Goal: Task Accomplishment & Management: Manage account settings

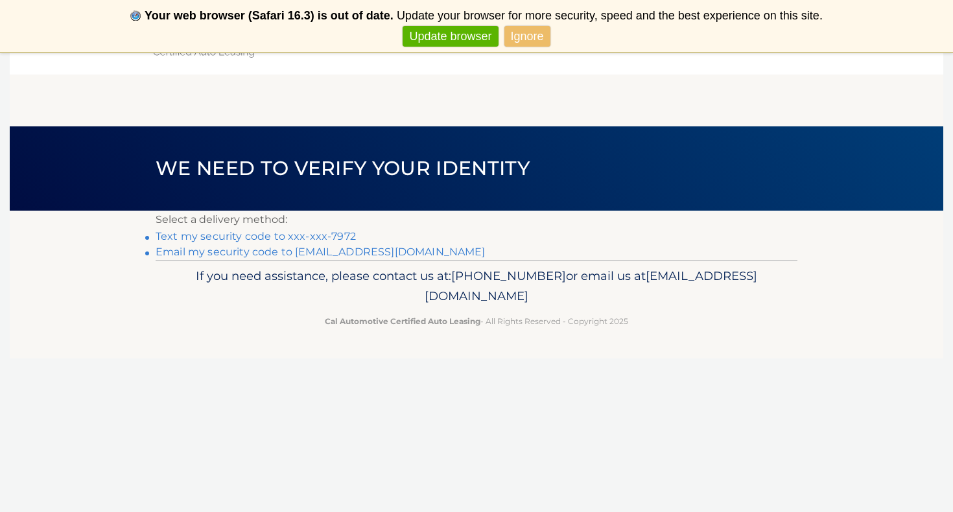
click at [327, 236] on link "Text my security code to xxx-xxx-7972" at bounding box center [256, 236] width 200 height 12
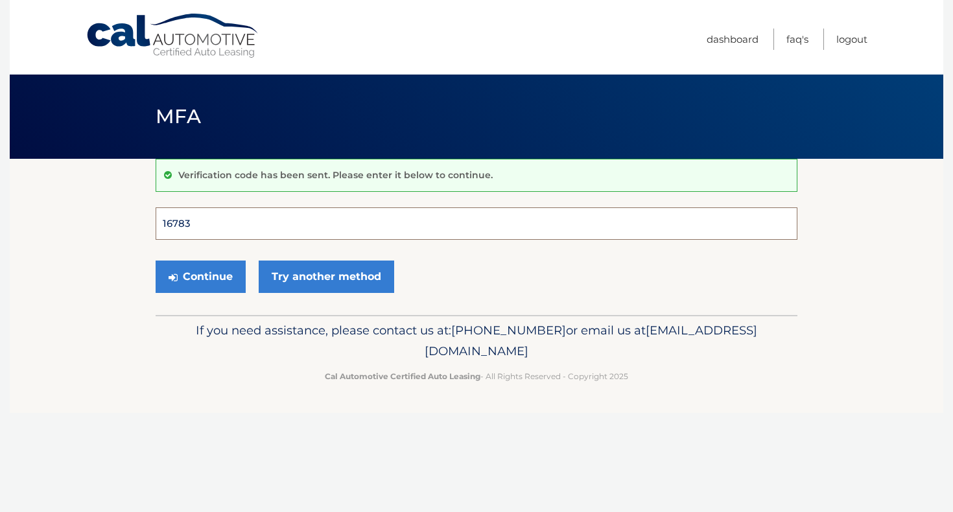
type input "167836"
click at [200, 276] on button "Continue" at bounding box center [201, 277] width 90 height 32
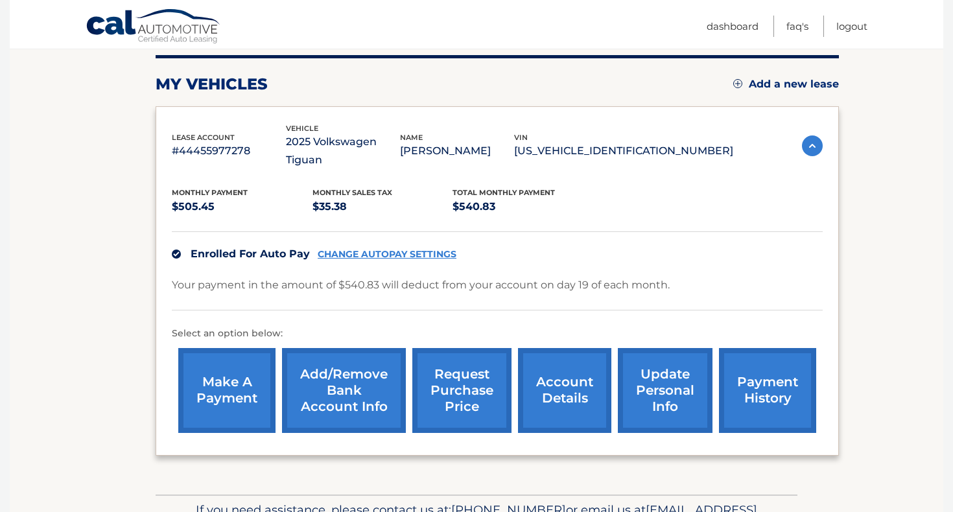
scroll to position [172, 0]
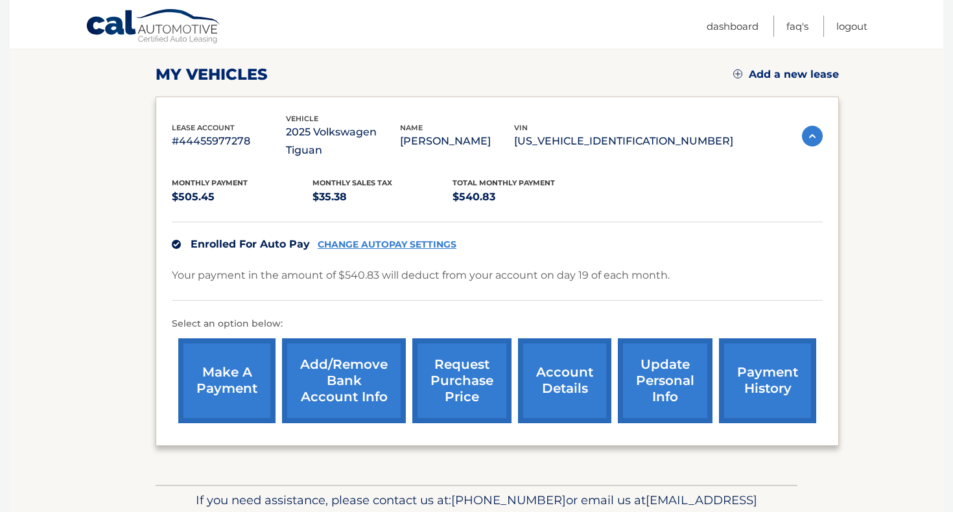
click at [792, 373] on link "payment history" at bounding box center [767, 380] width 97 height 85
click at [344, 239] on link "CHANGE AUTOPAY SETTINGS" at bounding box center [387, 244] width 139 height 11
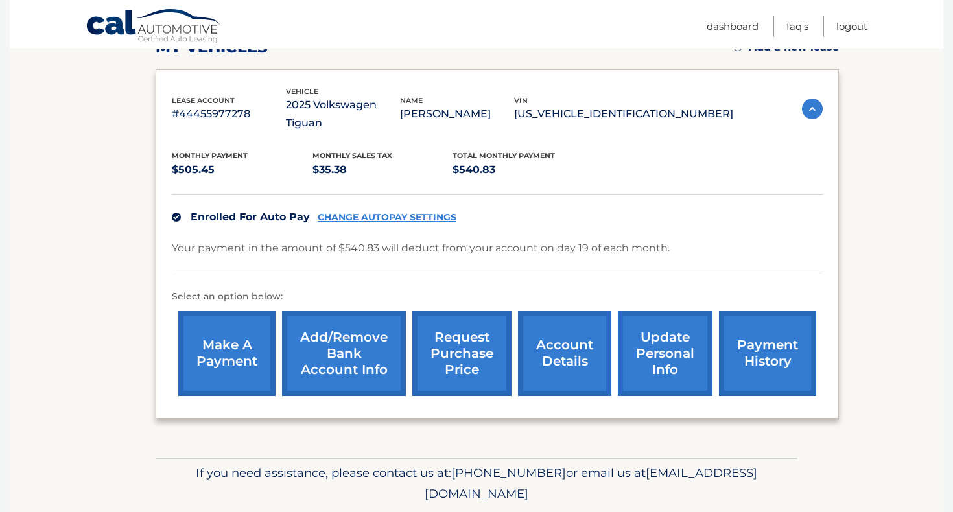
scroll to position [200, 0]
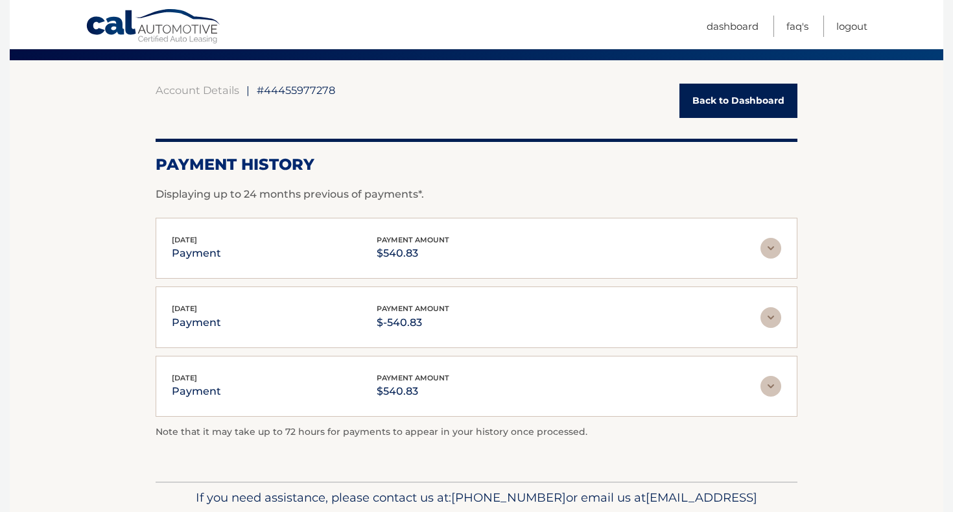
scroll to position [100, 0]
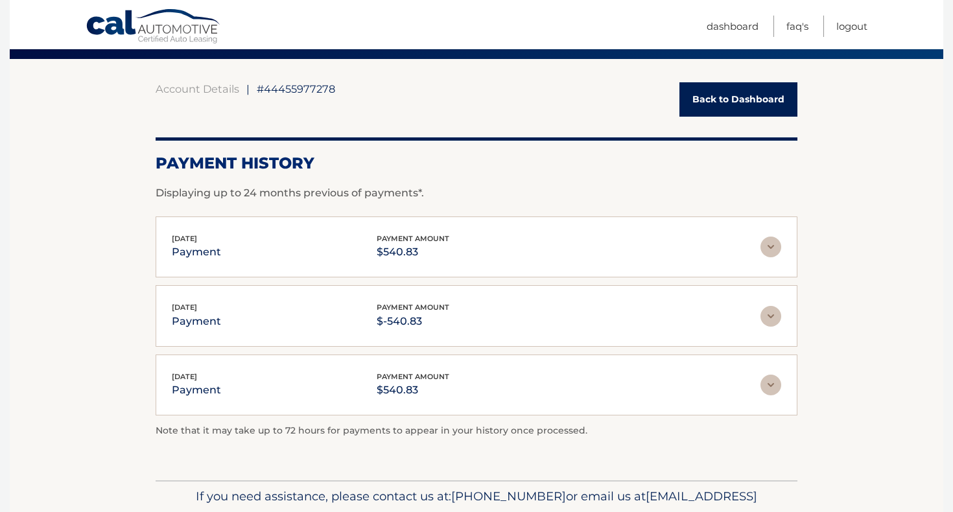
click at [768, 253] on img at bounding box center [770, 247] width 21 height 21
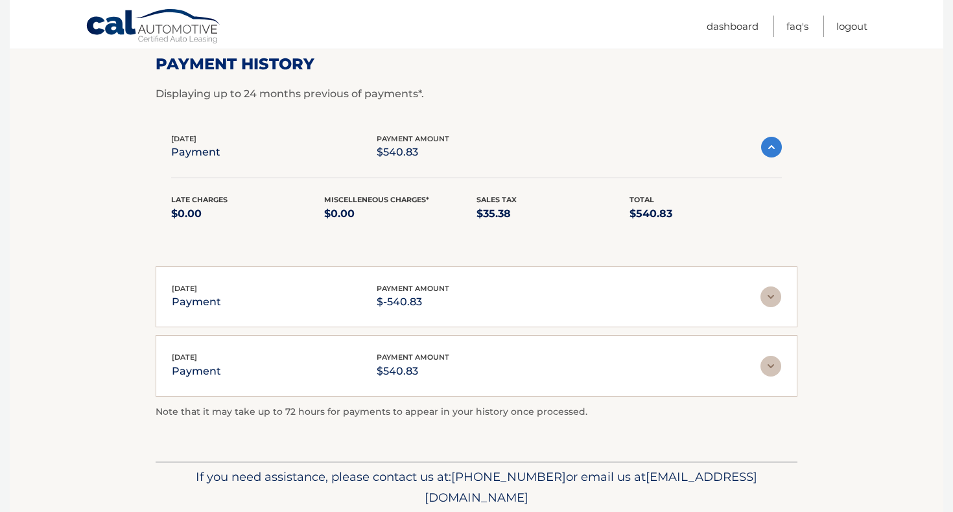
scroll to position [201, 0]
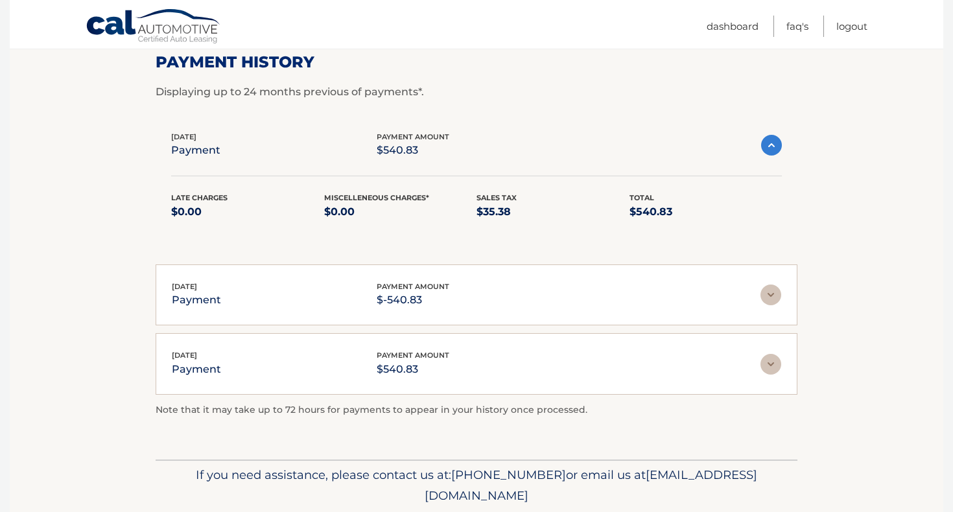
click at [771, 291] on img at bounding box center [770, 295] width 21 height 21
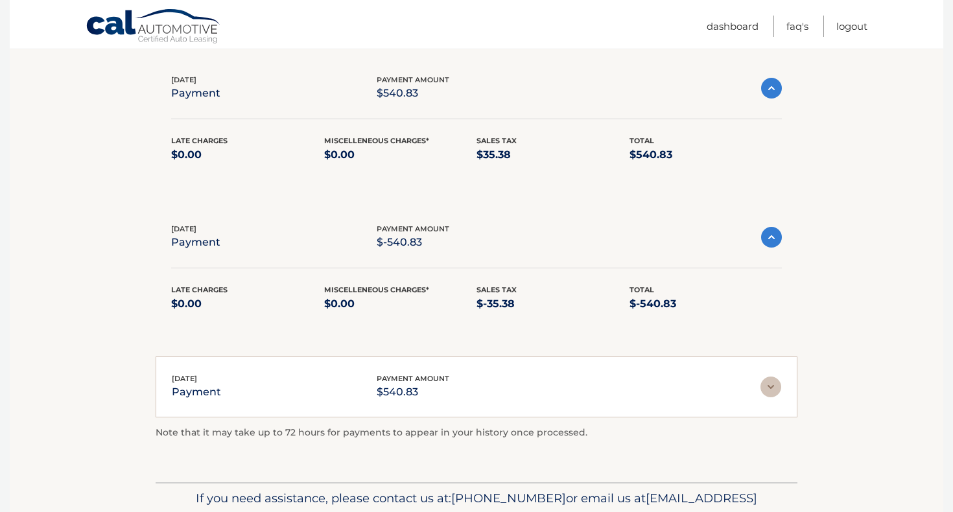
scroll to position [261, 0]
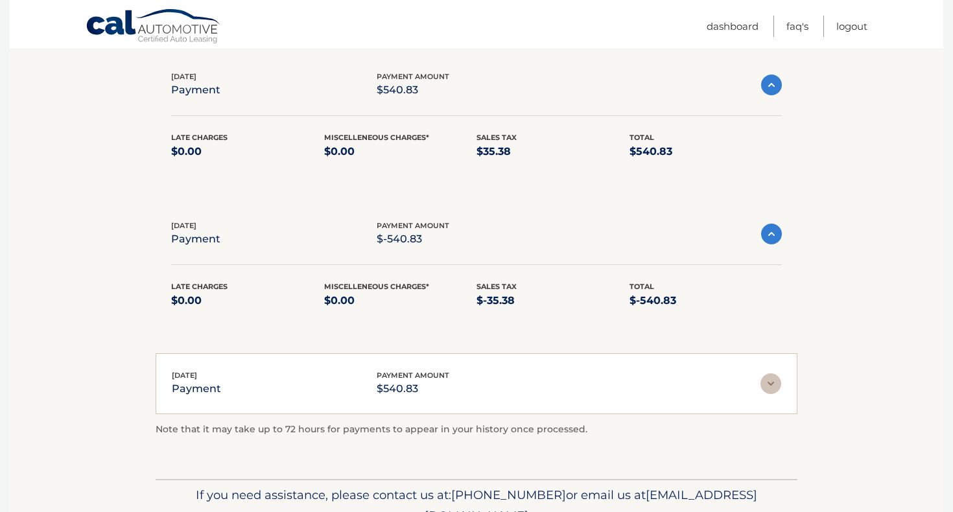
click at [770, 380] on img at bounding box center [770, 383] width 21 height 21
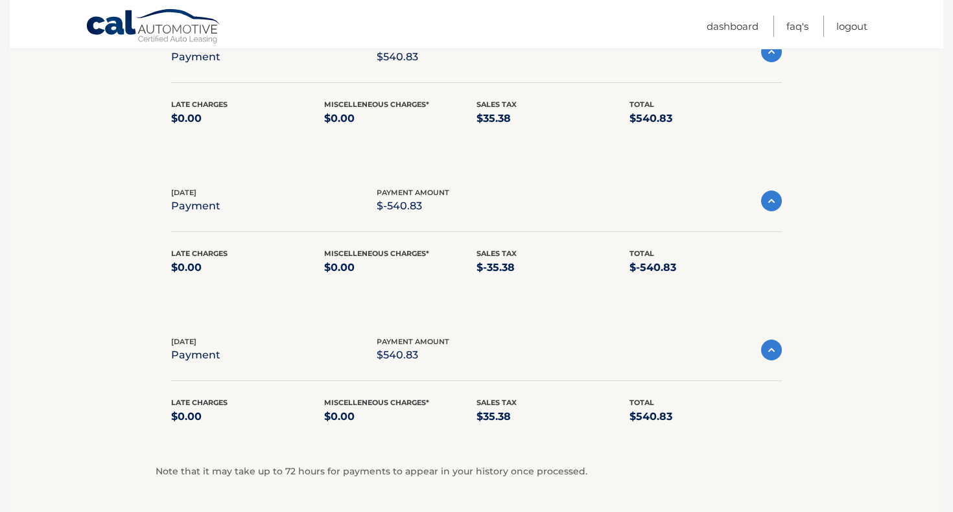
scroll to position [292, 0]
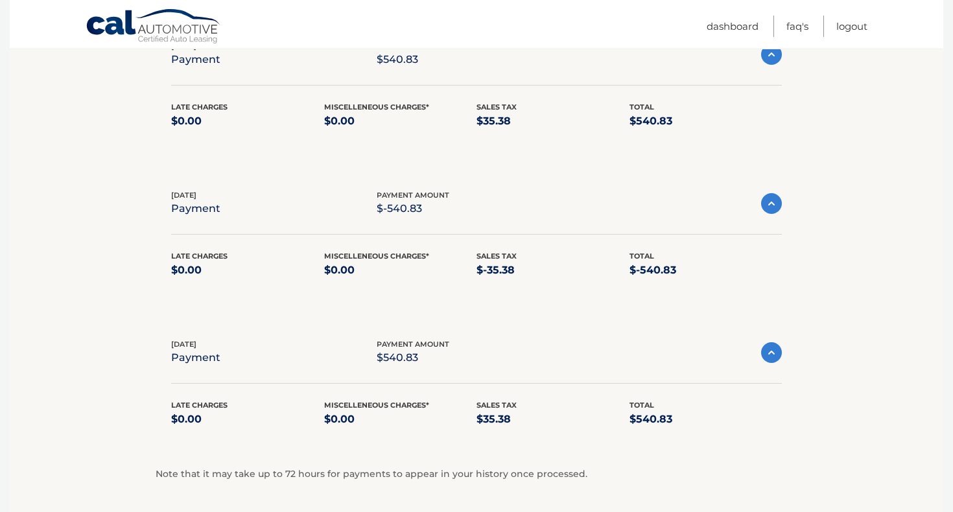
click at [775, 353] on img at bounding box center [771, 352] width 21 height 21
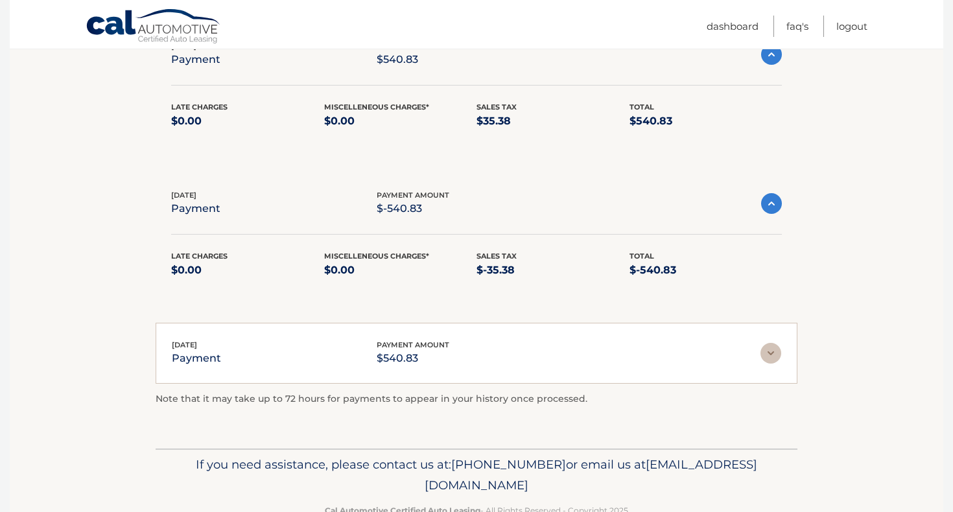
click at [775, 204] on img at bounding box center [771, 203] width 21 height 21
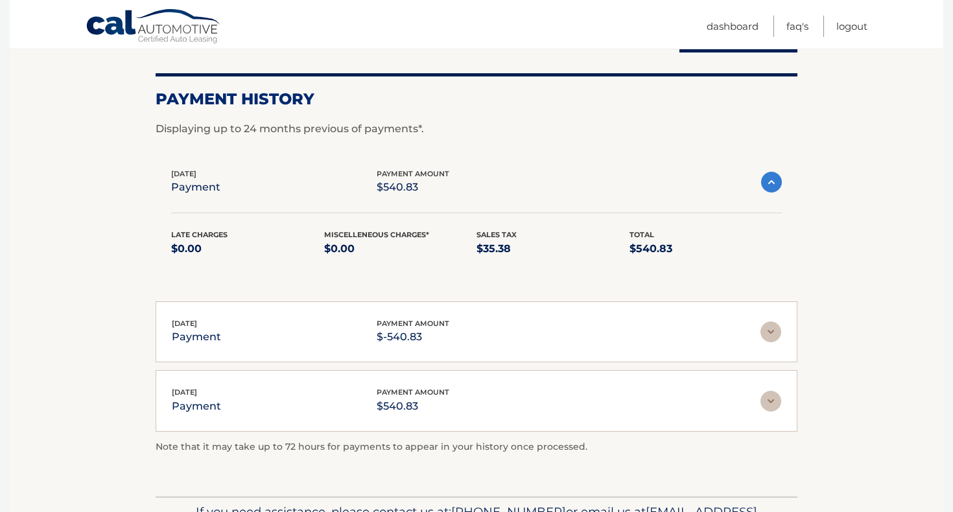
scroll to position [150, 0]
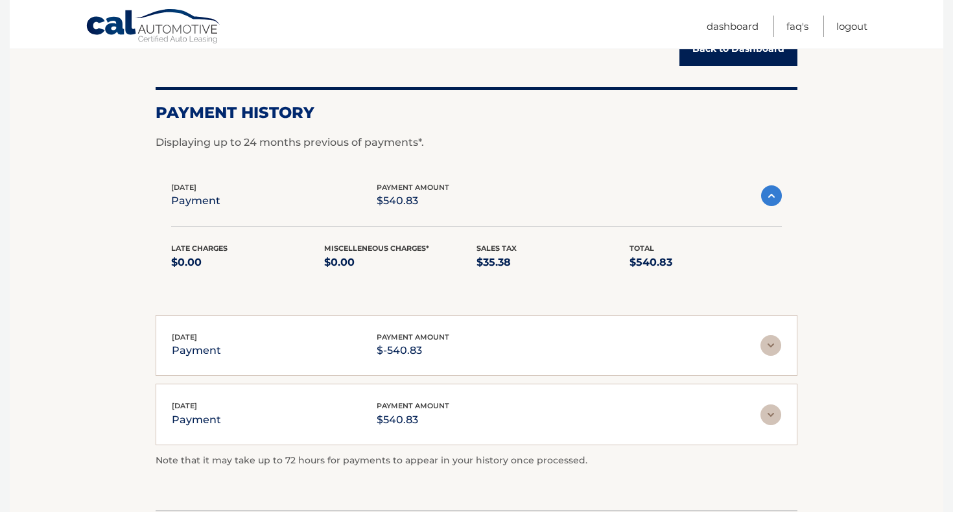
click at [775, 192] on img at bounding box center [771, 195] width 21 height 21
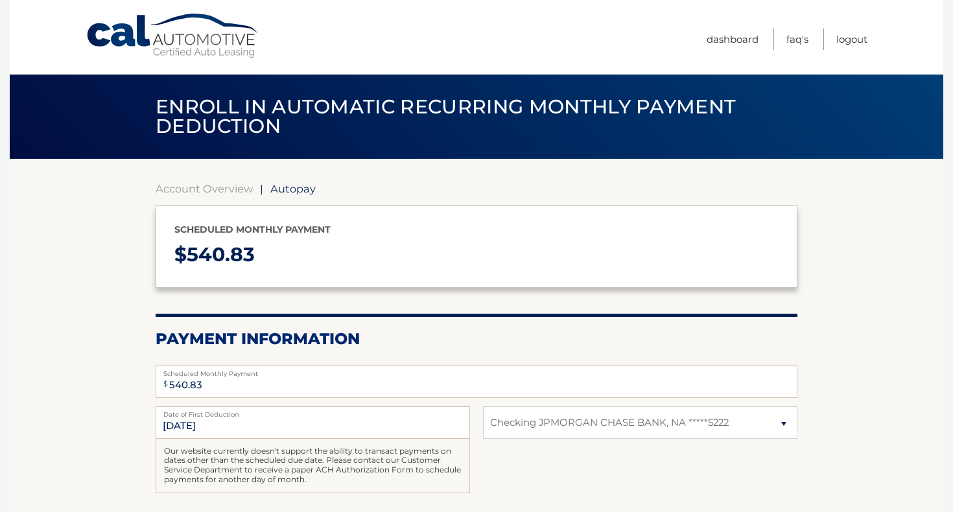
select select "NmEzMWI3ZmMtYTZkOS00NzdlLWIyNDgtMmU2YmNkZDRlMzhi"
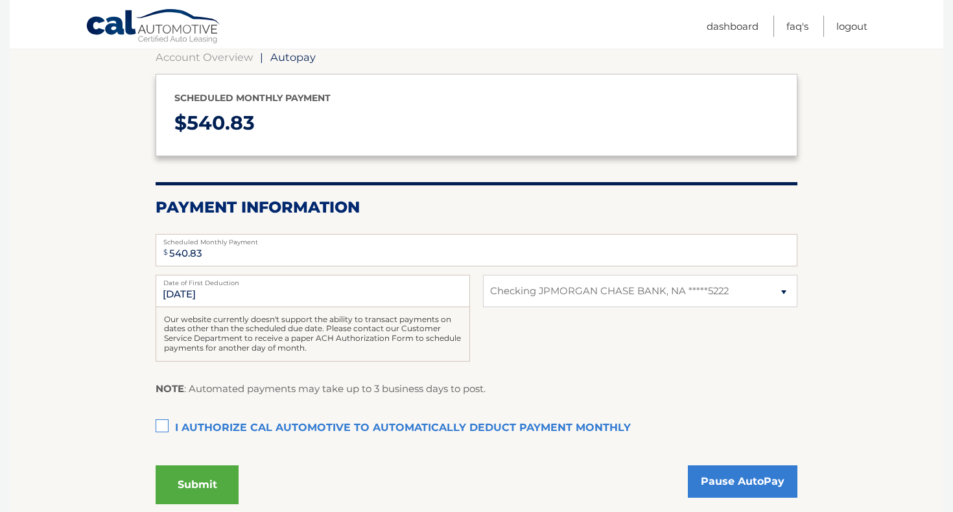
scroll to position [133, 0]
